Goal: Transaction & Acquisition: Download file/media

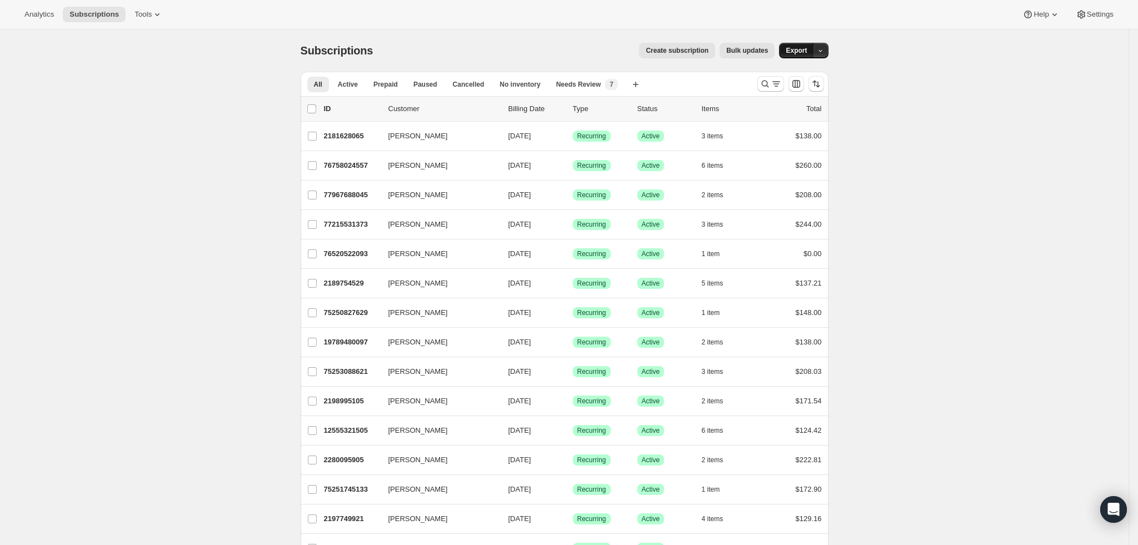
click at [800, 47] on span "Export" at bounding box center [796, 50] width 21 height 9
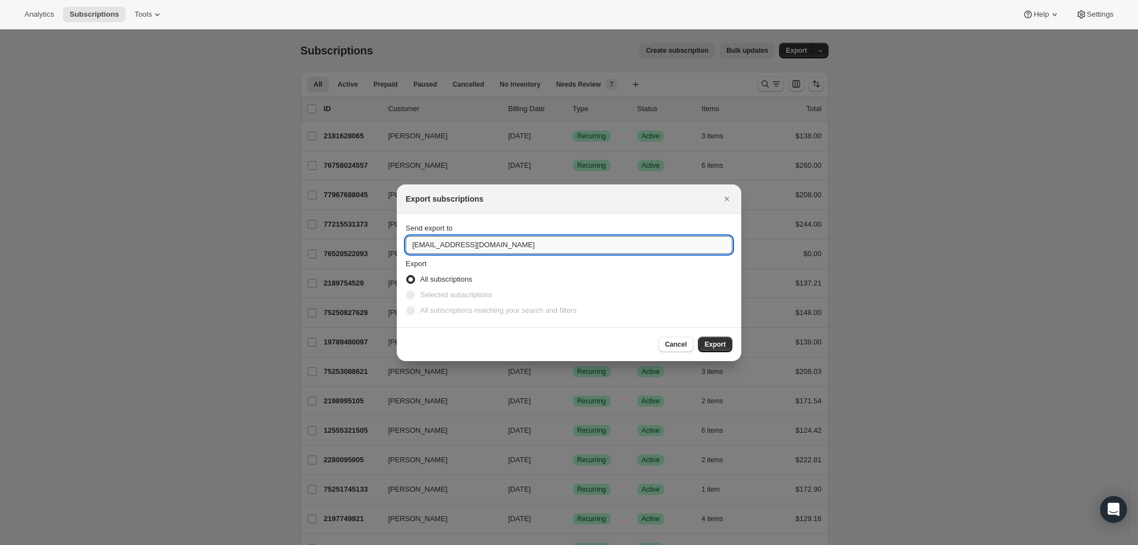
click at [439, 245] on input "[EMAIL_ADDRESS][DOMAIN_NAME]" at bounding box center [569, 245] width 327 height 18
type input "[EMAIL_ADDRESS][DOMAIN_NAME]"
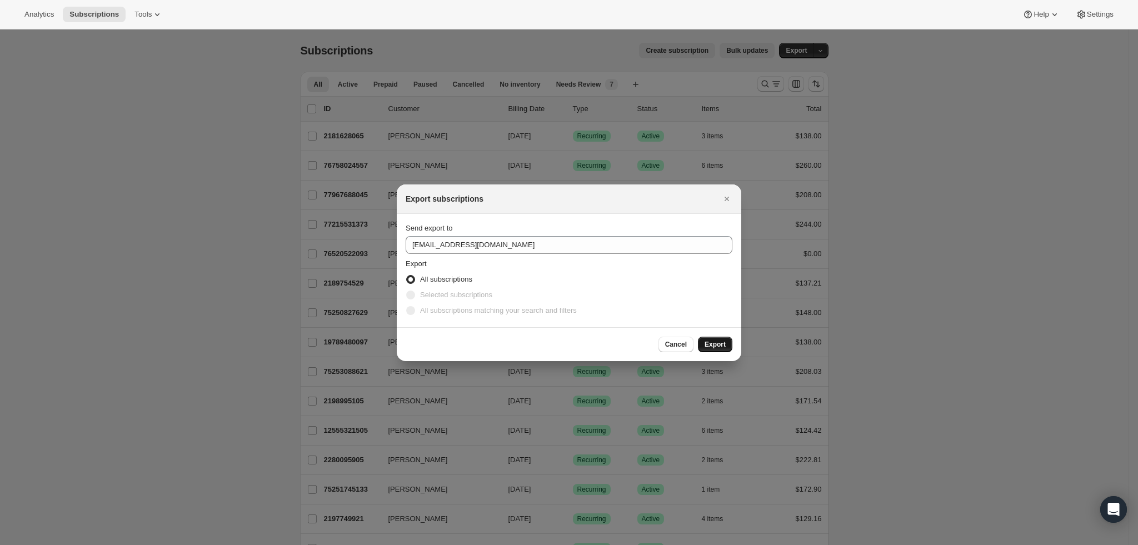
click at [714, 342] on span "Export" at bounding box center [715, 344] width 21 height 9
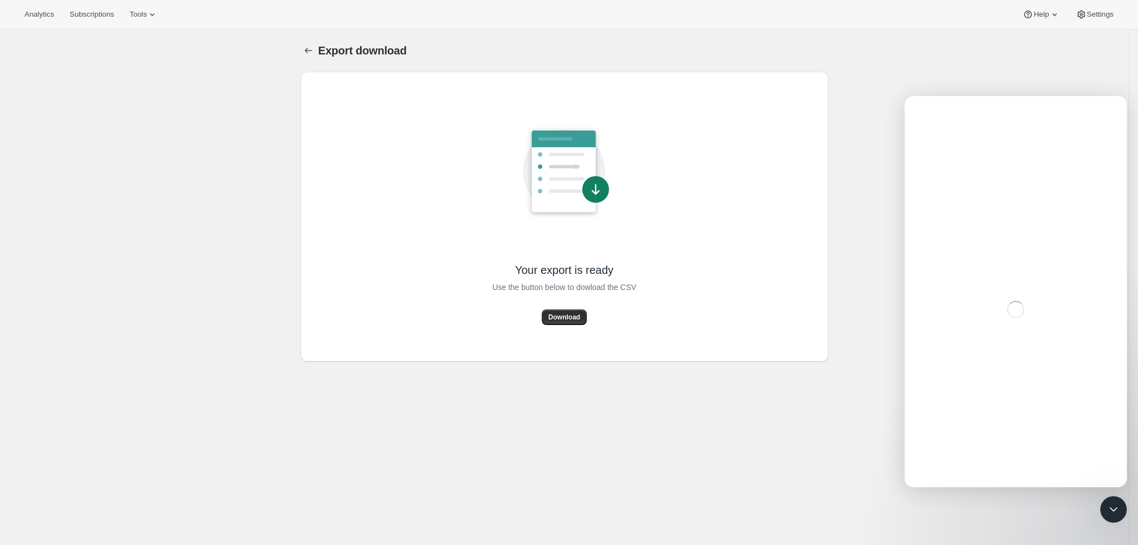
click at [564, 313] on span "Download" at bounding box center [565, 317] width 32 height 9
